Goal: Task Accomplishment & Management: Complete application form

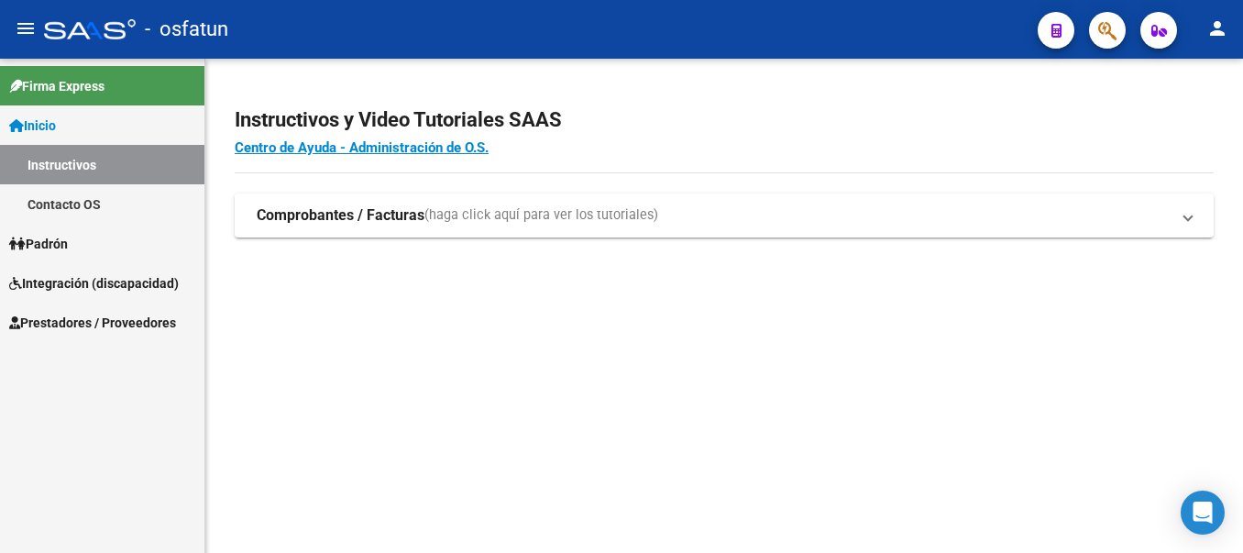
click at [56, 322] on span "Prestadores / Proveedores" at bounding box center [92, 323] width 167 height 20
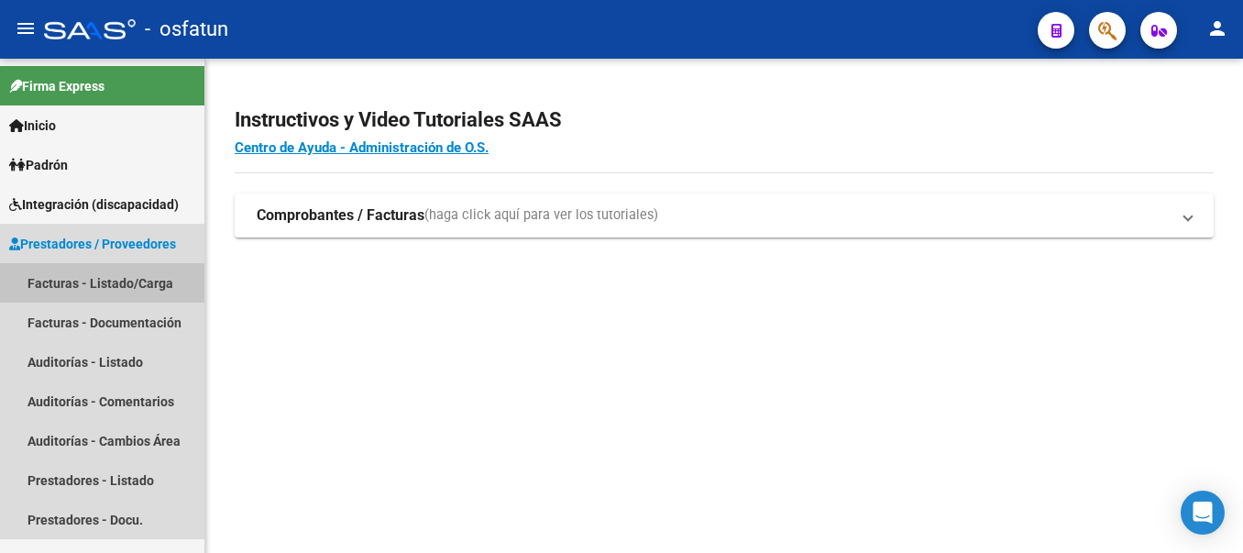
click at [63, 283] on link "Facturas - Listado/Carga" at bounding box center [102, 282] width 204 height 39
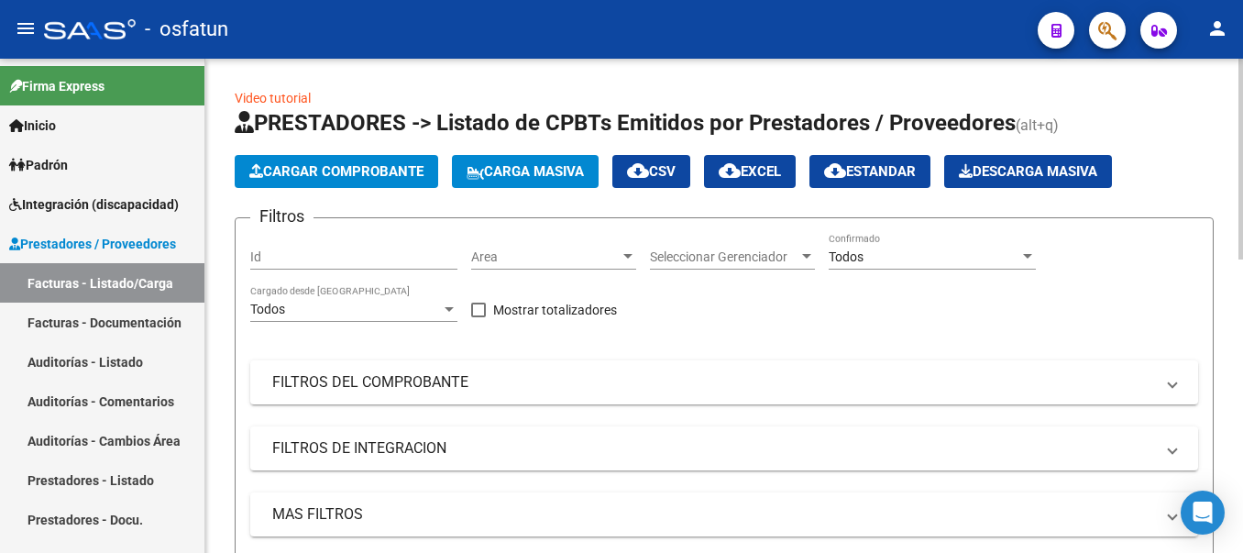
click at [1211, 314] on form "Filtros Id Area Area Seleccionar Gerenciador Seleccionar Gerenciador Todos Conf…" at bounding box center [724, 412] width 979 height 391
click at [313, 377] on mat-panel-title "FILTROS DEL COMPROBANTE" at bounding box center [713, 382] width 882 height 20
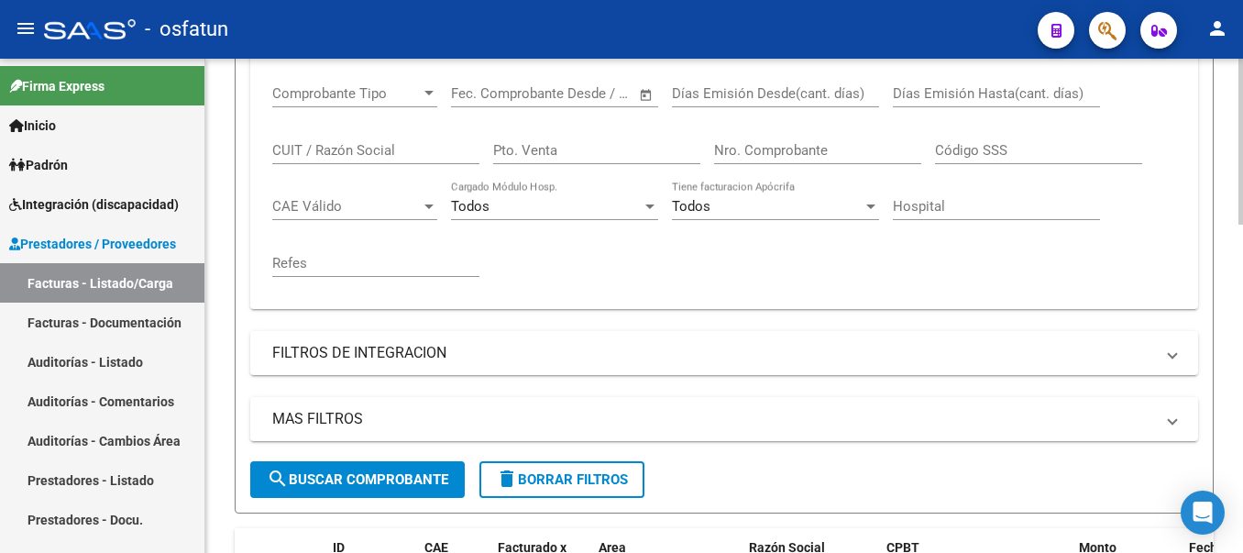
scroll to position [367, 0]
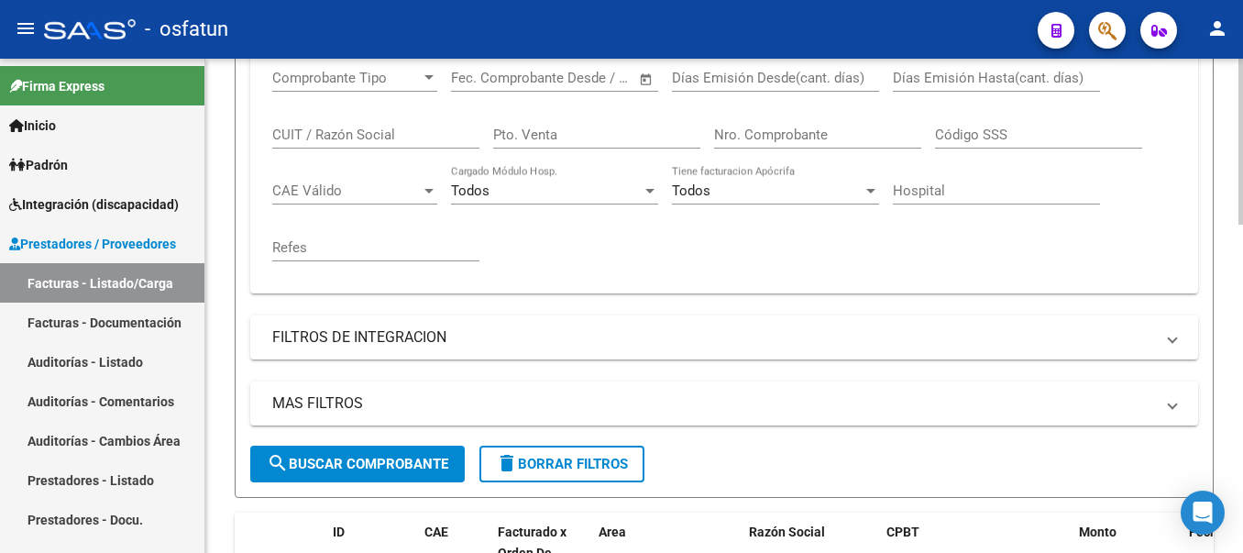
click at [377, 135] on input "CUIT / Razón Social" at bounding box center [375, 135] width 207 height 17
type input "27305411952"
click at [372, 449] on button "search Buscar Comprobante" at bounding box center [357, 464] width 215 height 37
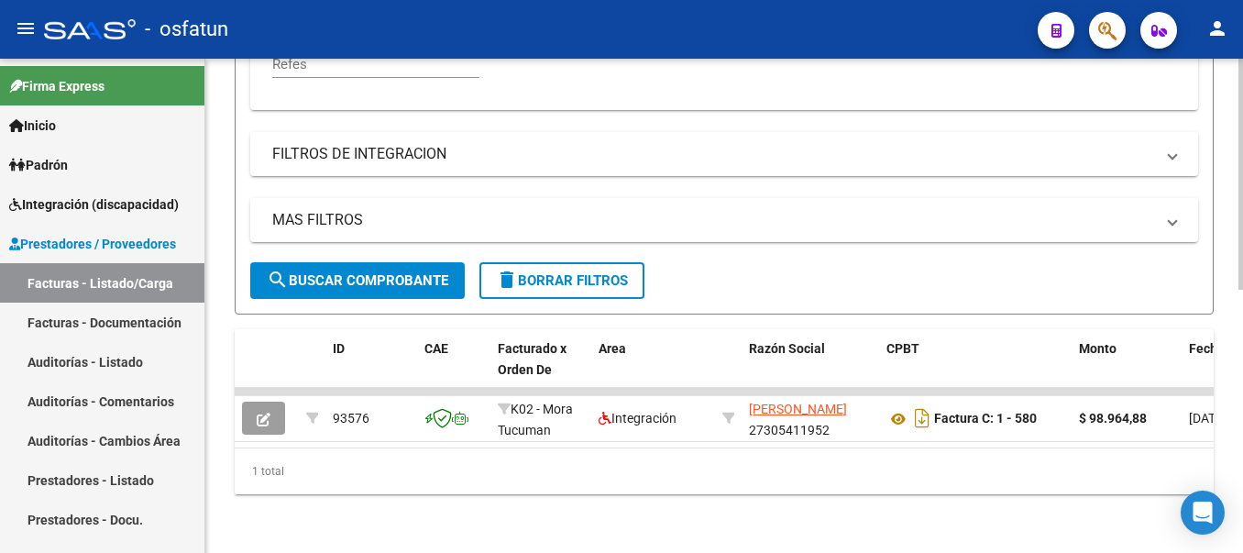
scroll to position [565, 0]
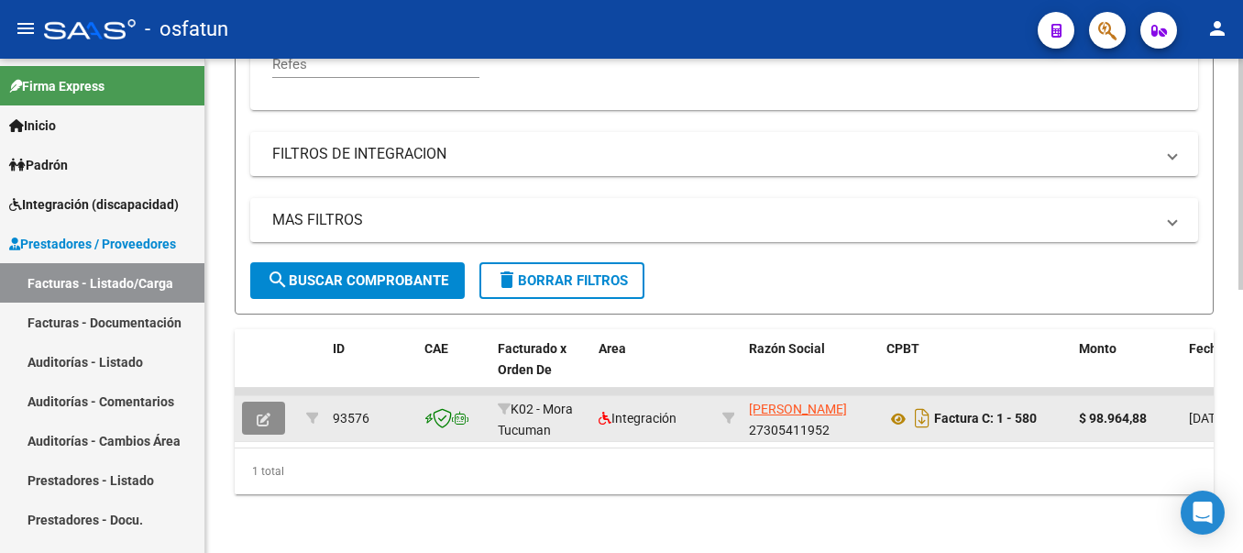
click at [263, 413] on icon "button" at bounding box center [264, 420] width 14 height 14
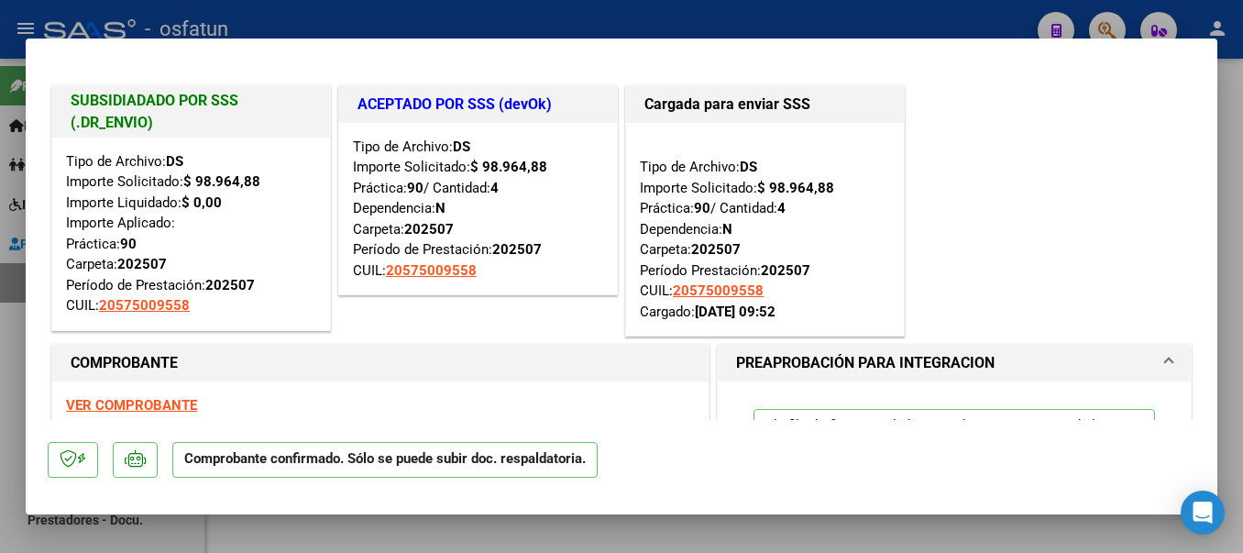
click at [901, 16] on div at bounding box center [621, 276] width 1243 height 553
type input "$ 0,00"
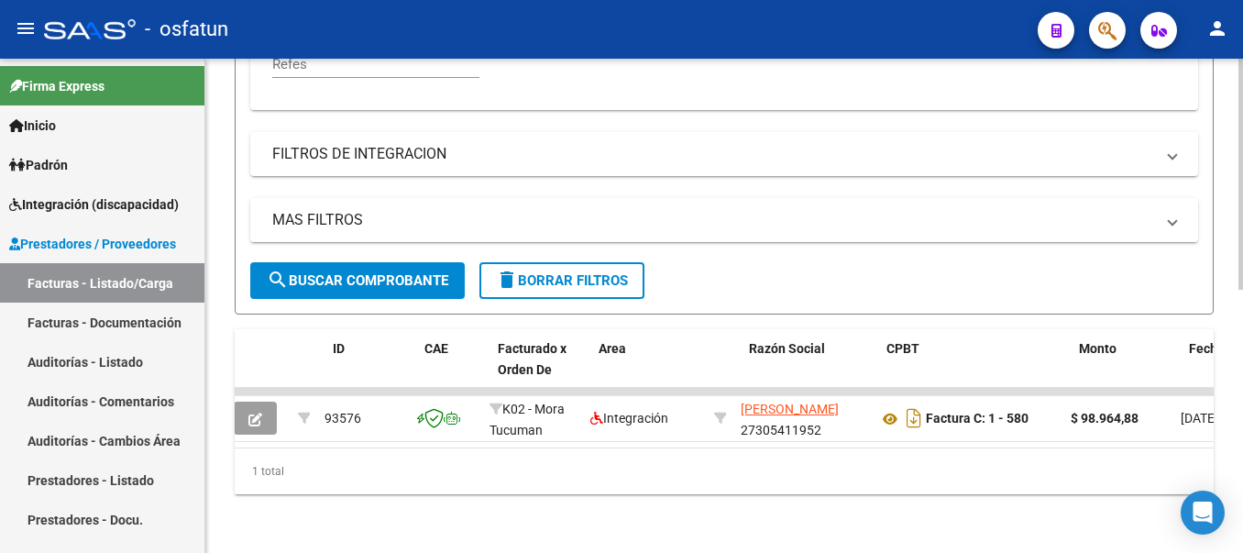
scroll to position [0, 0]
